Goal: Task Accomplishment & Management: Complete application form

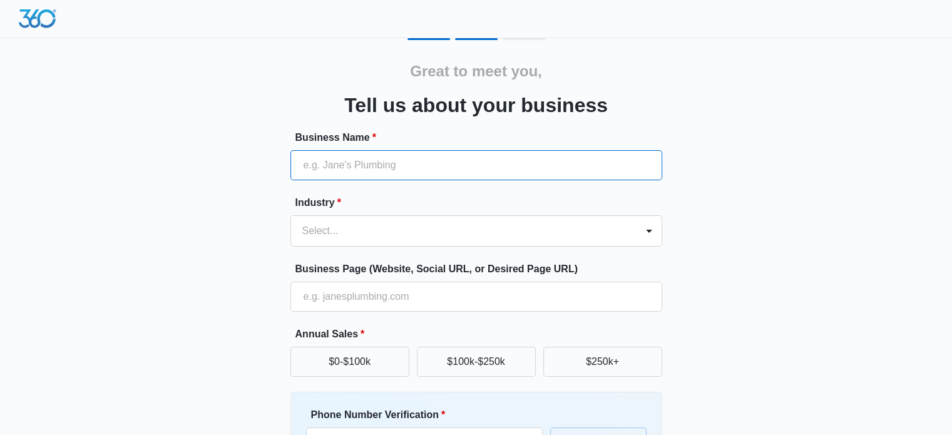
click at [368, 167] on input "Business Name *" at bounding box center [476, 165] width 372 height 30
type input "Allo Health Clinic"
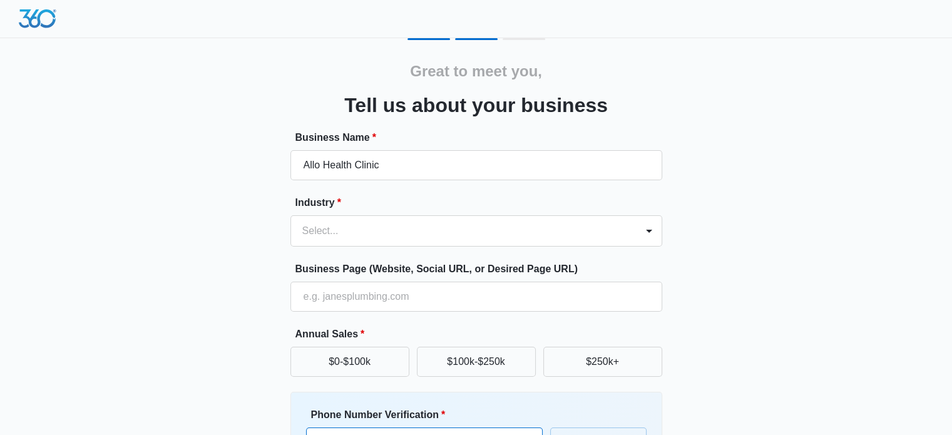
type input "09773336093"
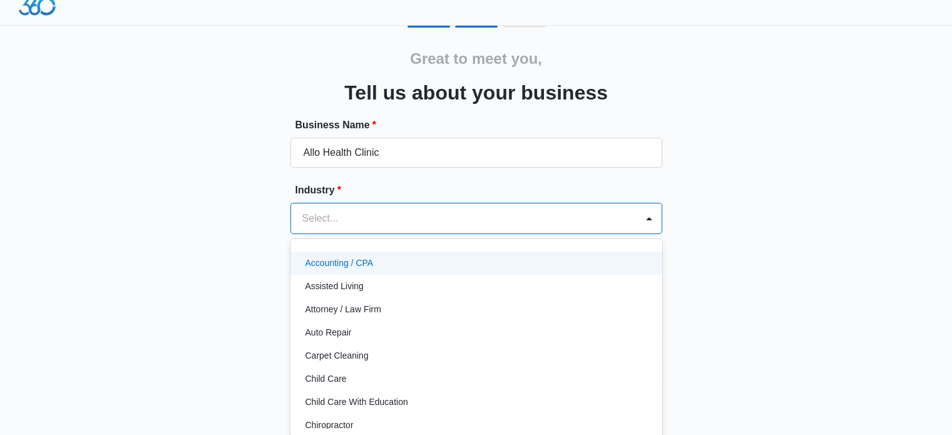
click at [345, 225] on div at bounding box center [461, 219] width 318 height 18
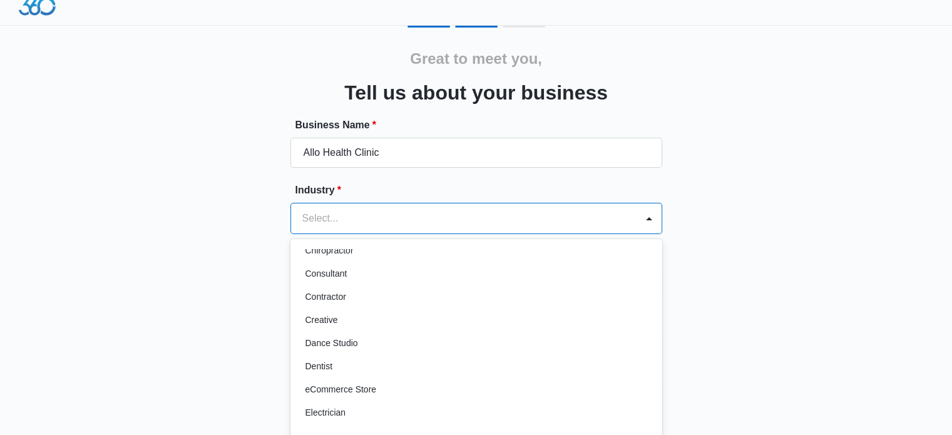
scroll to position [188, 0]
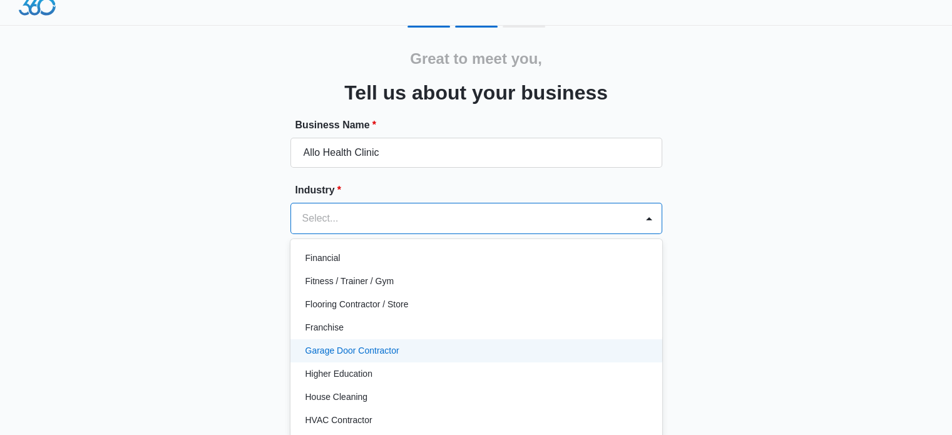
type input "h"
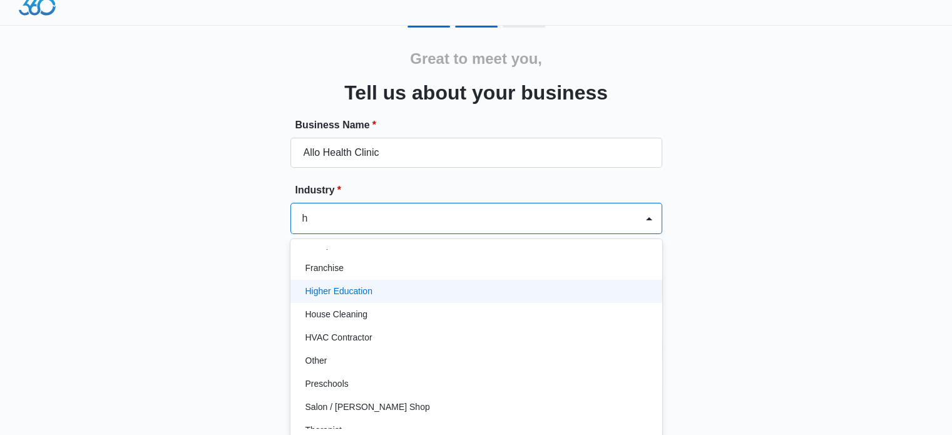
scroll to position [68, 0]
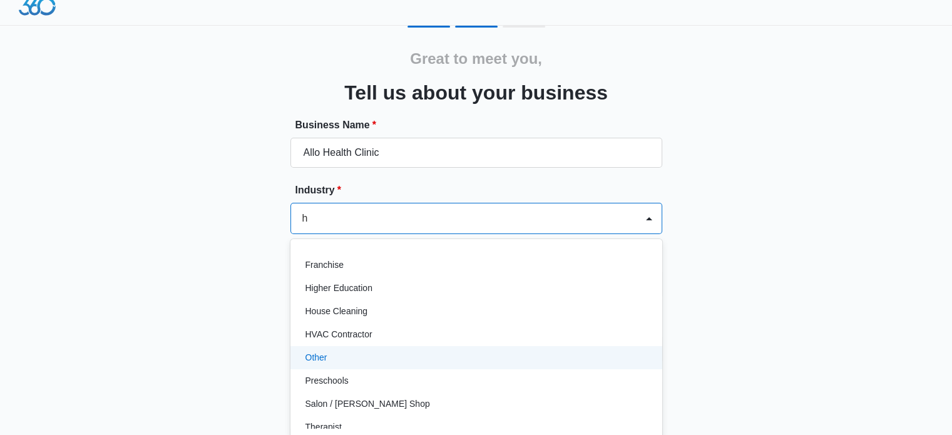
click at [330, 361] on div "Other" at bounding box center [475, 357] width 339 height 13
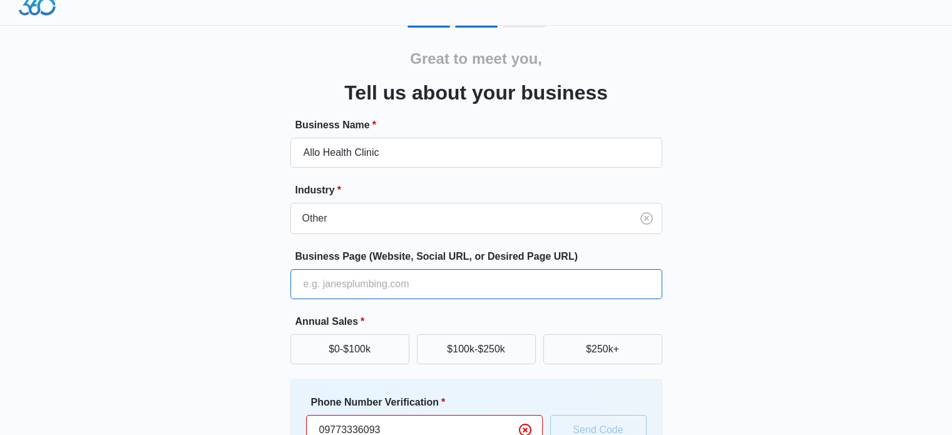
click at [344, 285] on input "Business Page (Website, Social URL, or Desired Page URL)" at bounding box center [476, 284] width 372 height 30
paste input "[URL][DOMAIN_NAME]"
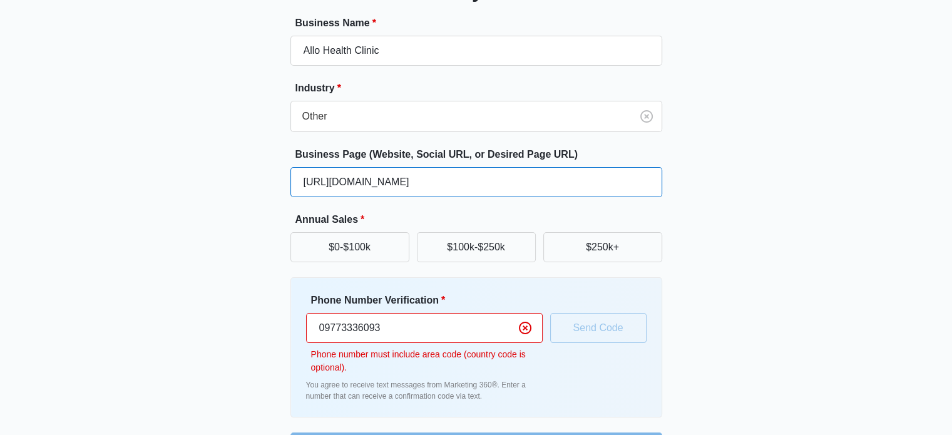
scroll to position [138, 0]
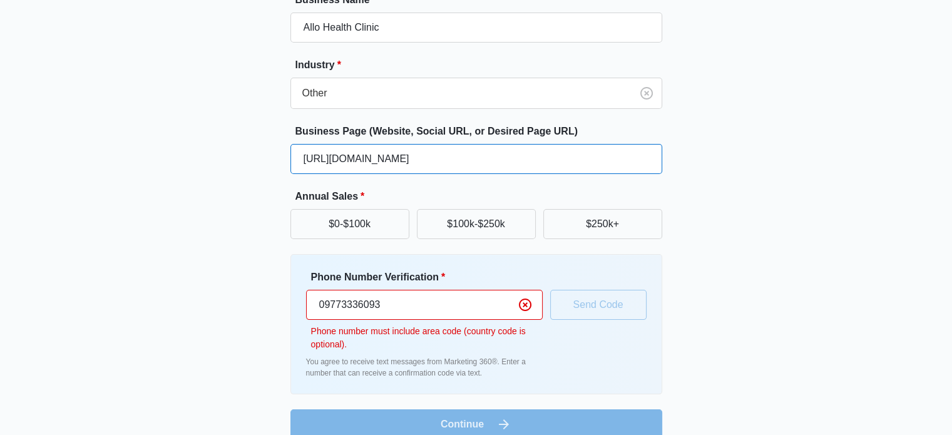
type input "[URL][DOMAIN_NAME]"
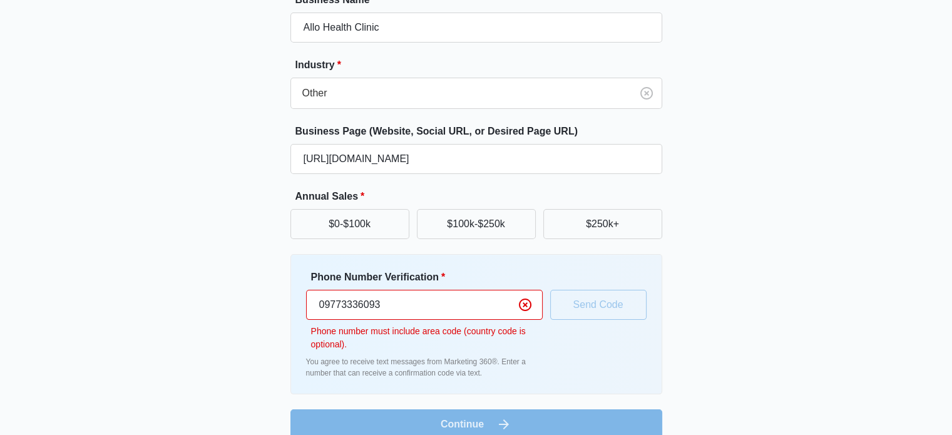
click at [401, 305] on input "09773336093" at bounding box center [424, 305] width 237 height 30
click at [316, 302] on input "09773336093" at bounding box center [424, 305] width 237 height 30
type input "9109773336093"
click at [582, 304] on div "Phone Number Verification * 9109773336093 Phone number must include area code (…" at bounding box center [476, 324] width 341 height 109
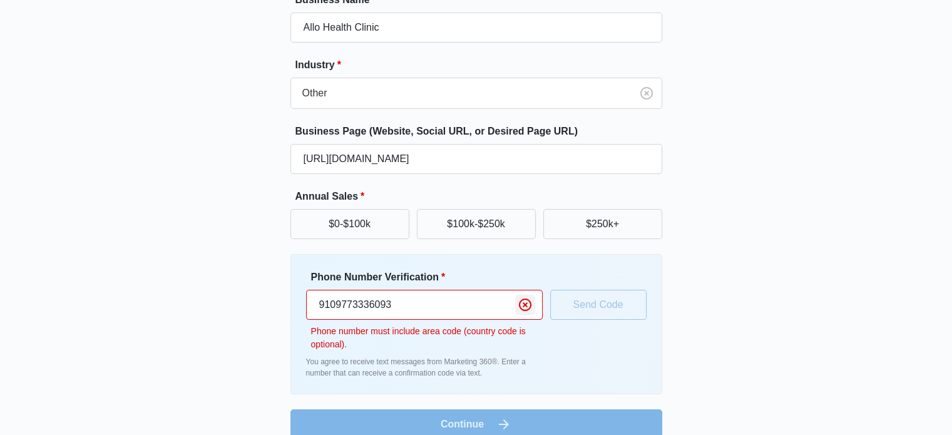
click at [528, 307] on icon "Clear" at bounding box center [525, 304] width 15 height 15
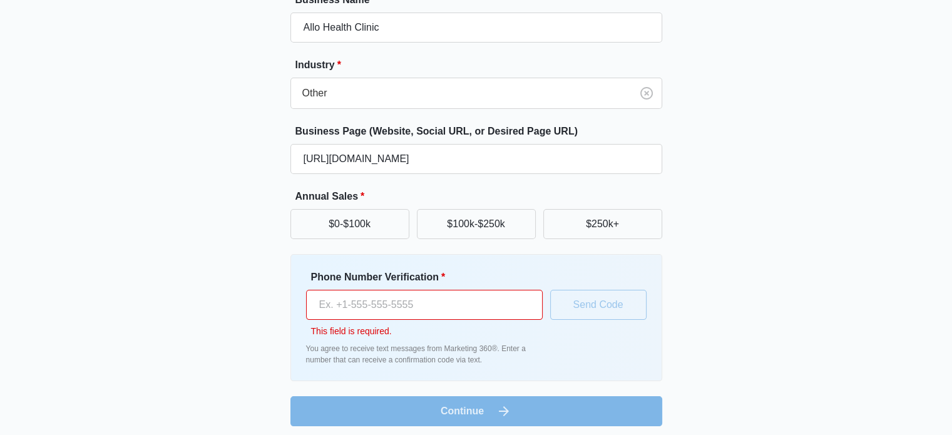
click at [404, 310] on input "Phone Number Verification *" at bounding box center [424, 305] width 237 height 30
type input "09773336093"
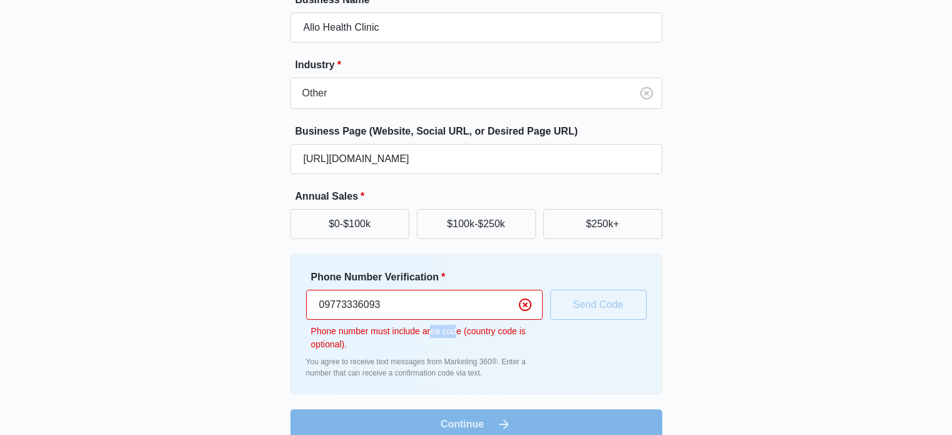
drag, startPoint x: 456, startPoint y: 332, endPoint x: 428, endPoint y: 332, distance: 28.2
click at [428, 332] on p "Phone number must include area code (country code is optional)." at bounding box center [427, 338] width 232 height 26
click at [411, 316] on input "09773336093" at bounding box center [424, 305] width 237 height 30
click at [596, 364] on div "Phone Number Verification * 09773336093 Phone number must include area code (co…" at bounding box center [476, 324] width 341 height 109
click at [400, 227] on button "$0-$100k" at bounding box center [349, 224] width 119 height 30
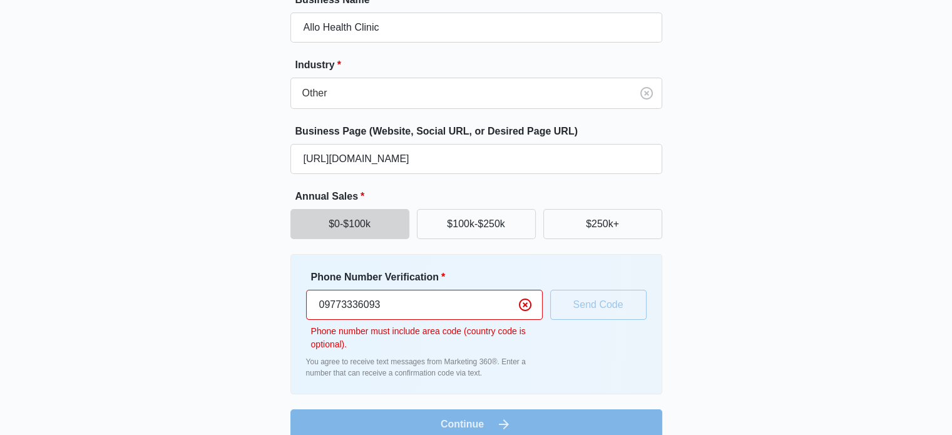
click at [367, 225] on button "$0-$100k" at bounding box center [349, 224] width 119 height 30
click at [463, 232] on button "$100k-$250k" at bounding box center [476, 224] width 119 height 30
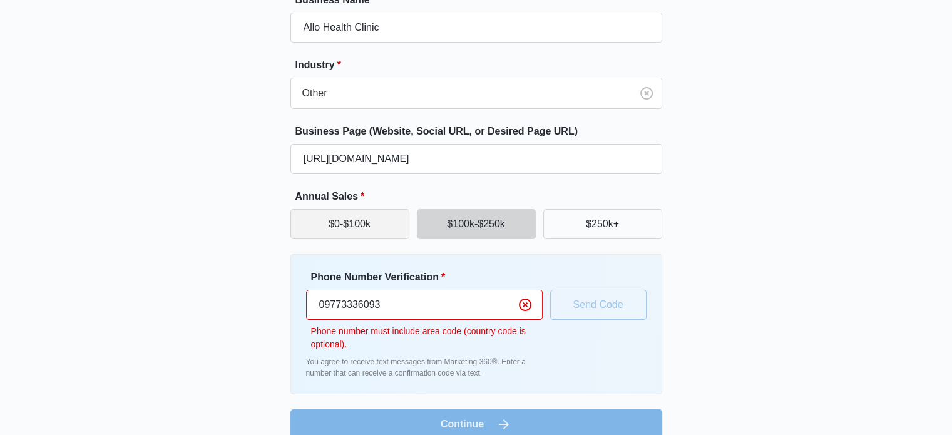
click at [361, 225] on button "$0-$100k" at bounding box center [349, 224] width 119 height 30
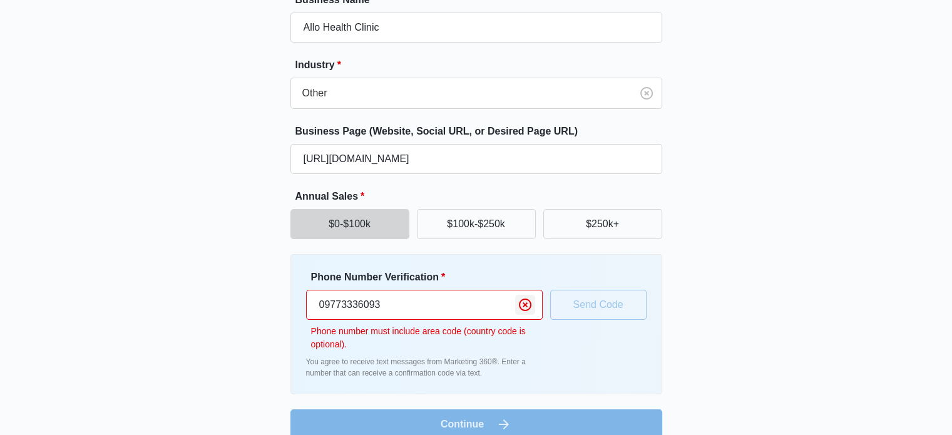
click at [523, 304] on icon "Clear" at bounding box center [525, 304] width 15 height 15
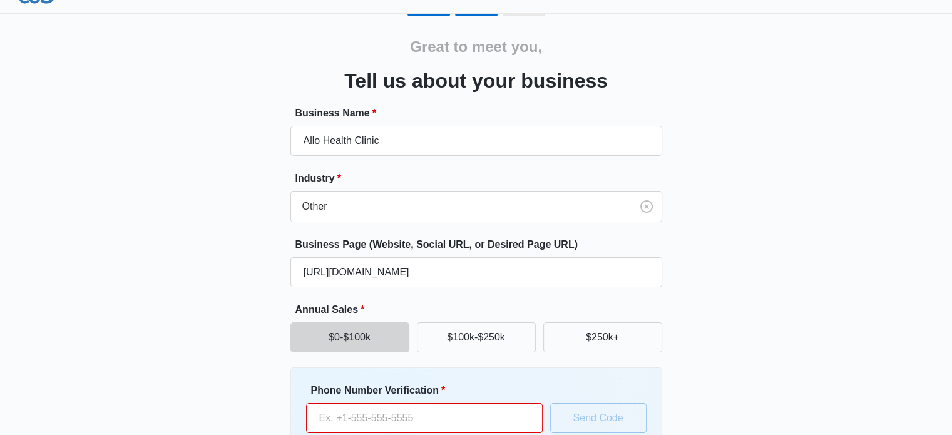
scroll to position [0, 0]
